Goal: Find specific page/section: Find specific page/section

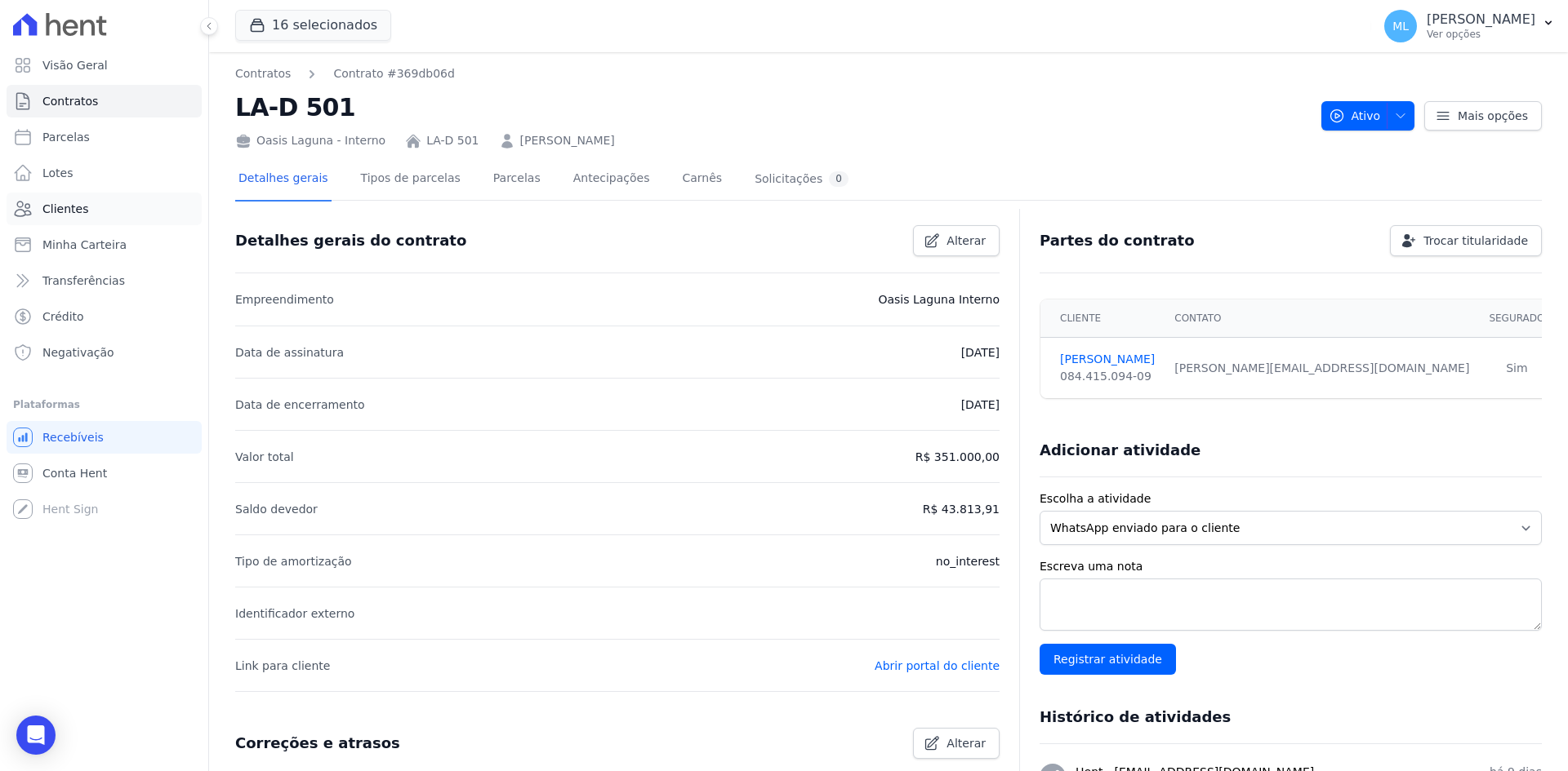
click at [94, 209] on link "Clientes" at bounding box center [104, 209] width 195 height 33
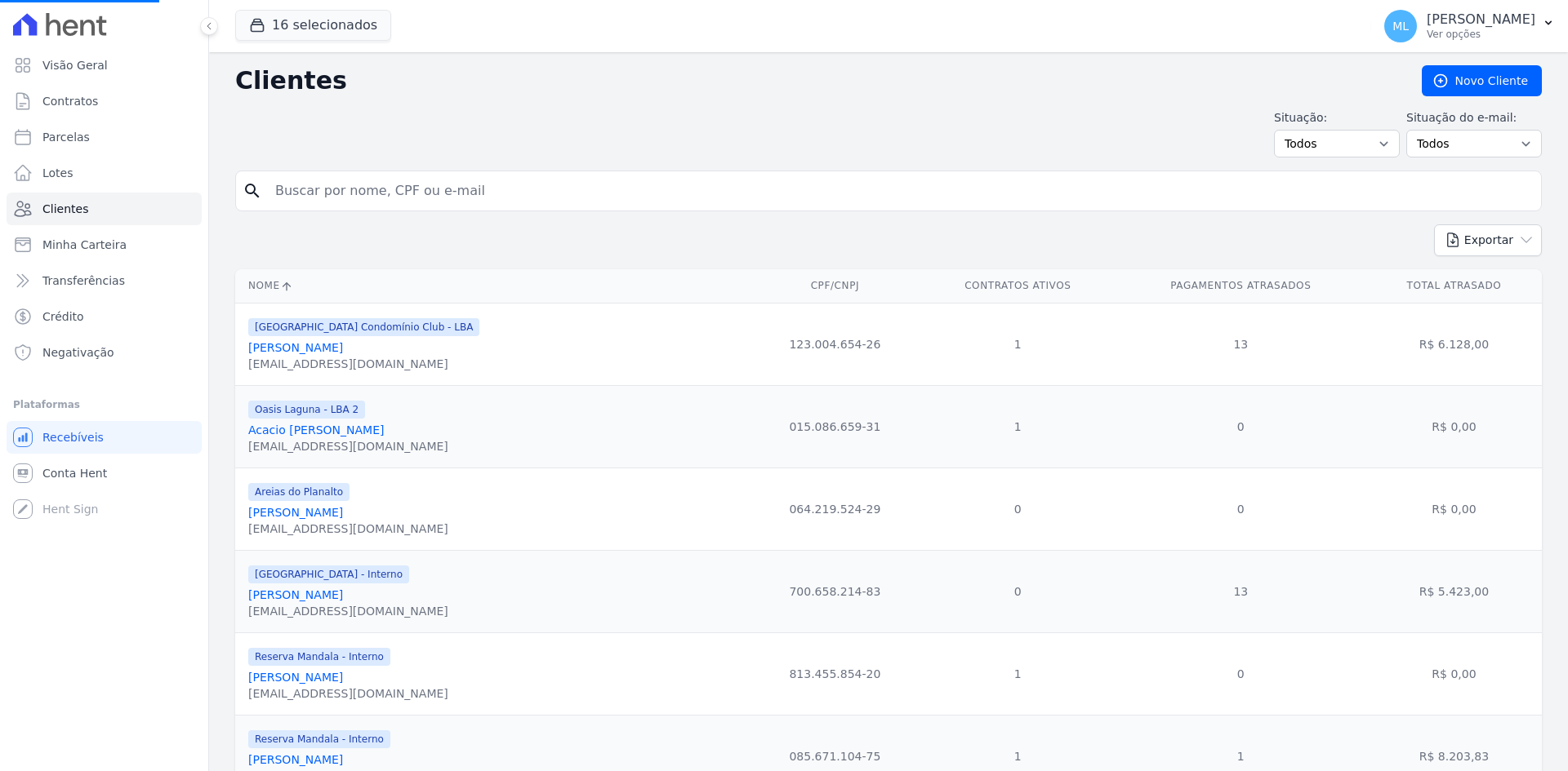
click at [389, 185] on input "search" at bounding box center [900, 190] width 1269 height 33
type input "[PERSON_NAME]"
click at [392, 188] on input "search" at bounding box center [900, 190] width 1269 height 33
type input "[PERSON_NAME]"
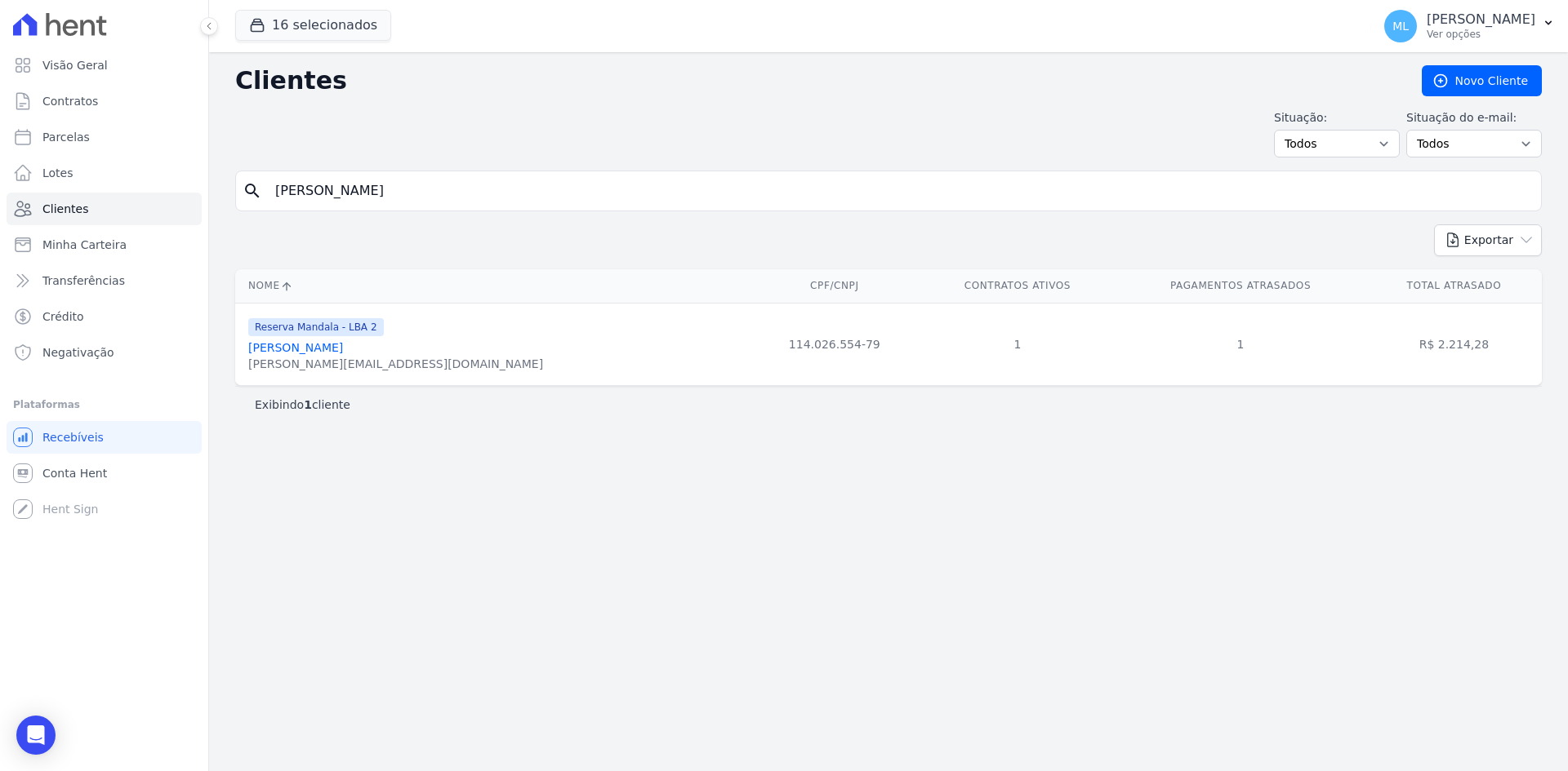
click at [343, 354] on link "[PERSON_NAME]" at bounding box center [295, 348] width 94 height 13
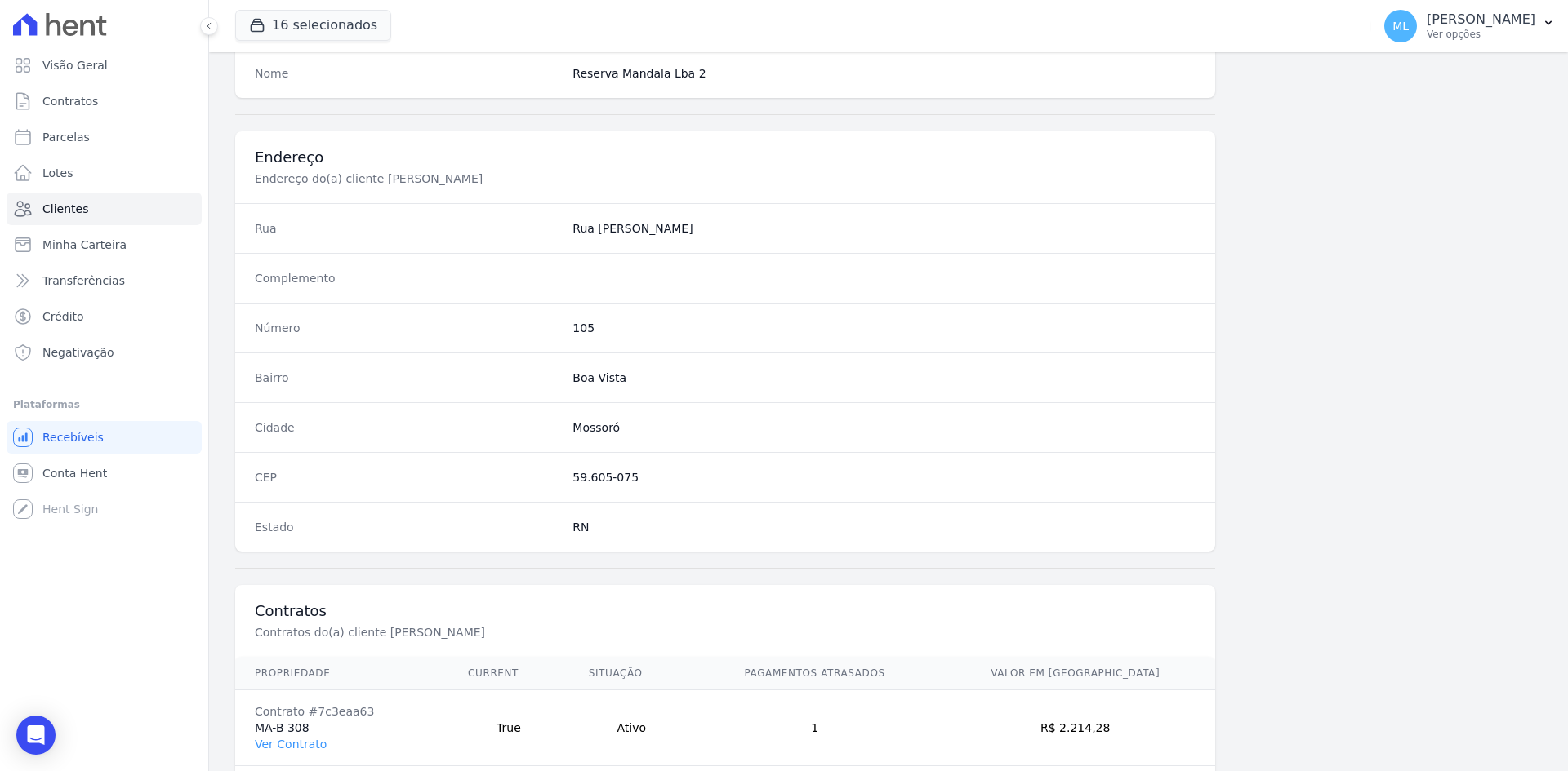
scroll to position [756, 0]
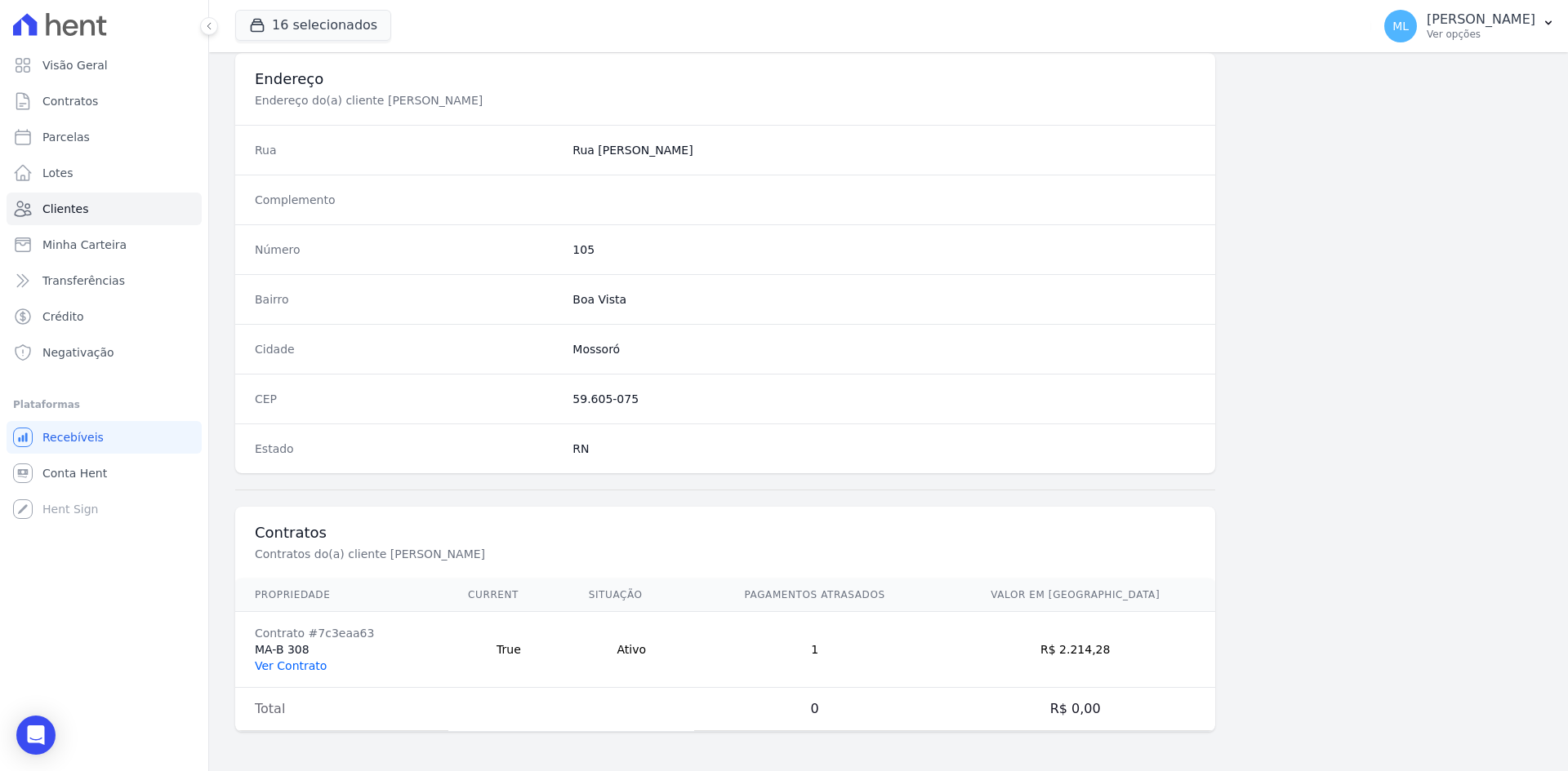
click at [296, 668] on link "Ver Contrato" at bounding box center [291, 666] width 72 height 13
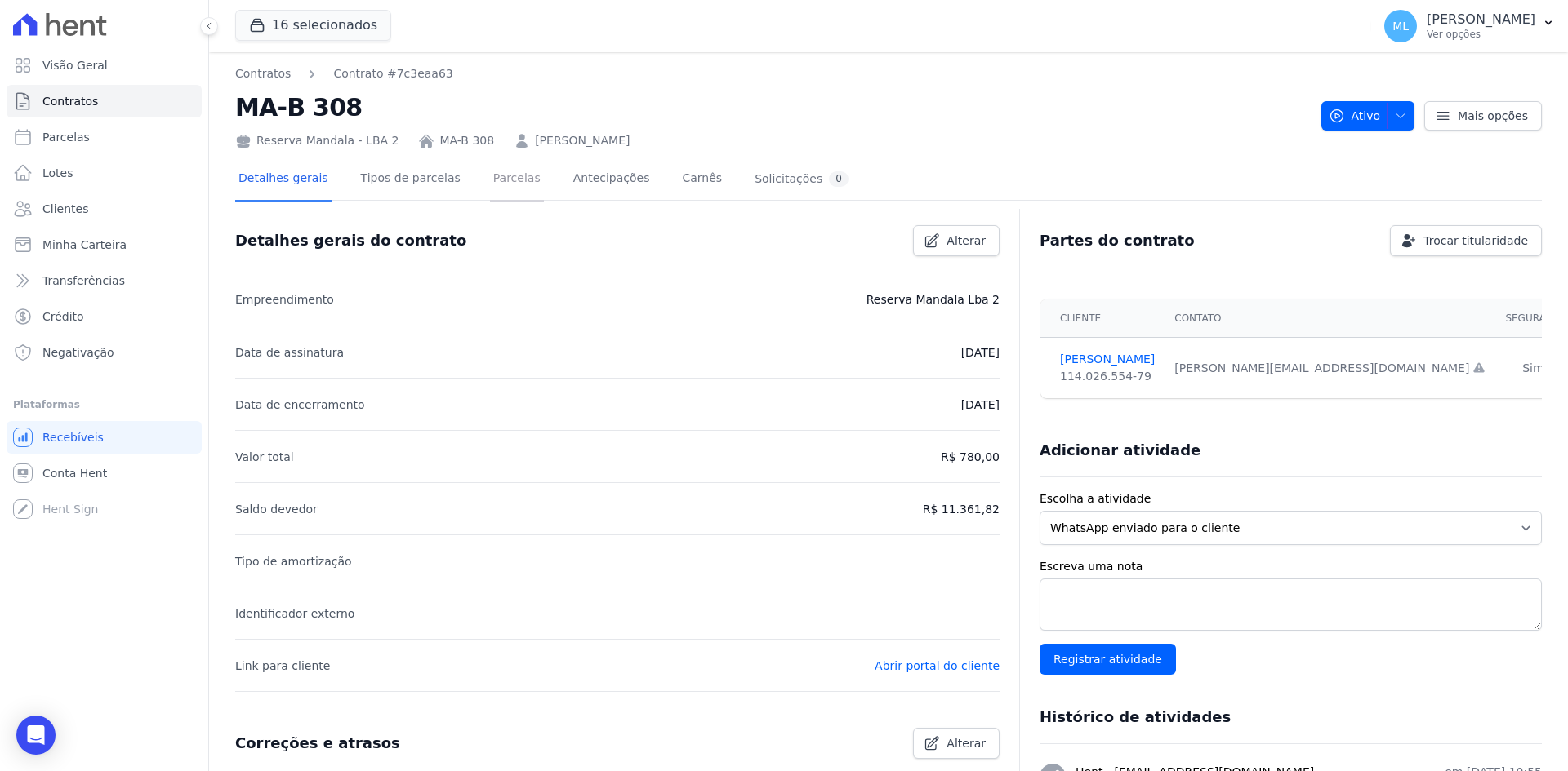
click at [490, 179] on link "Parcelas" at bounding box center [517, 180] width 54 height 43
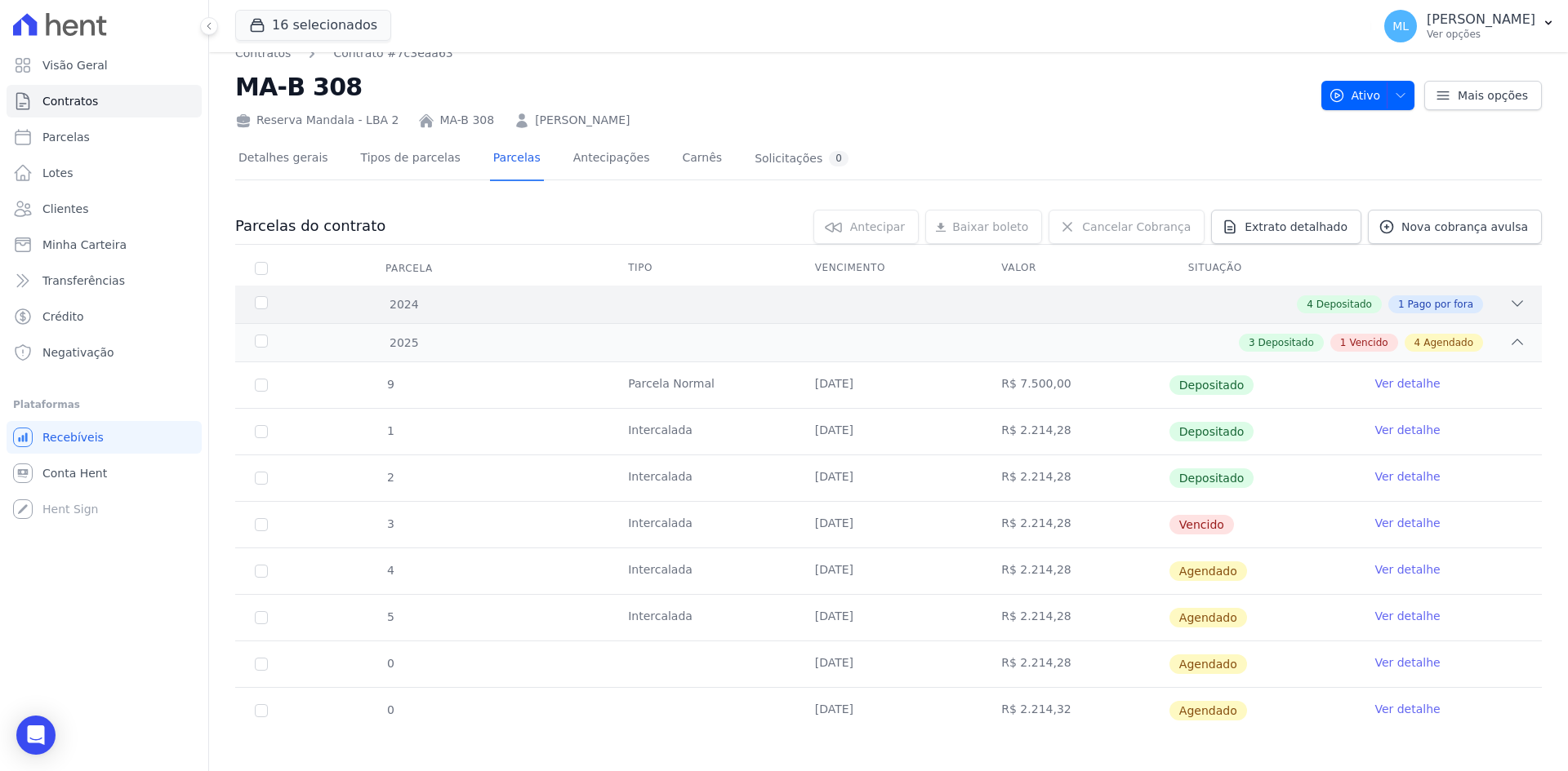
scroll to position [32, 0]
